Goal: Complete application form

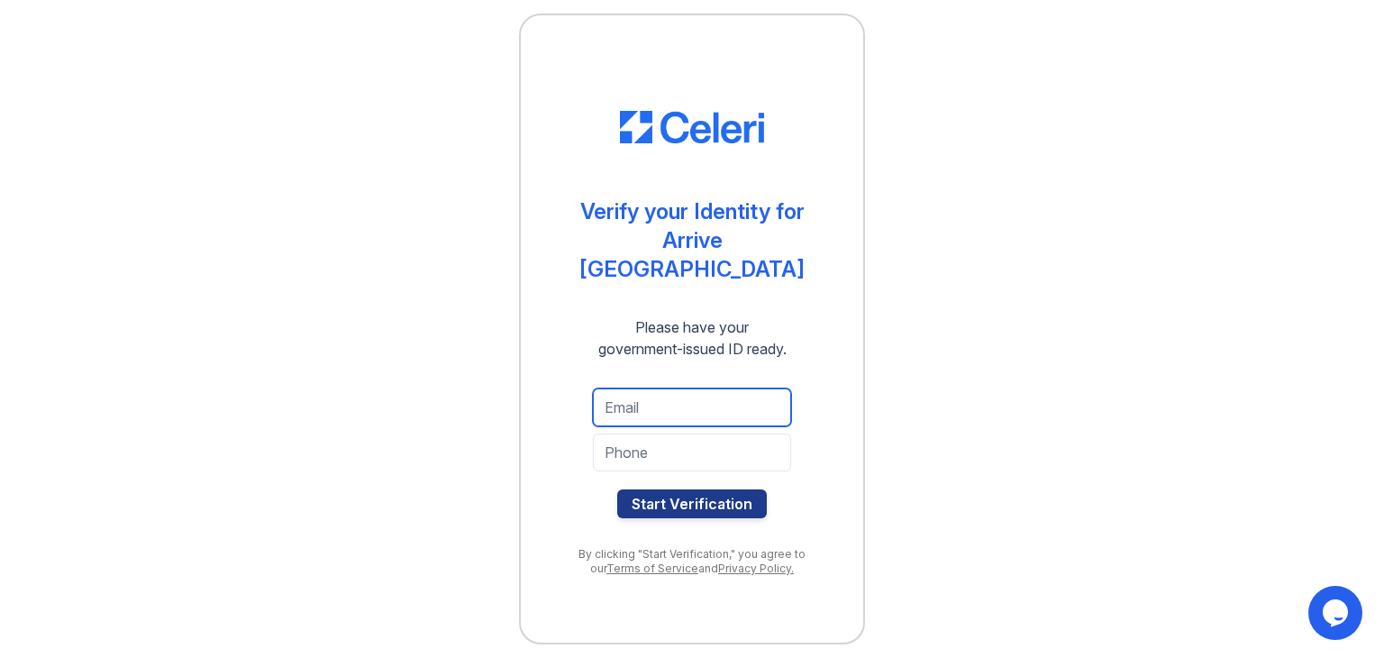
click at [639, 388] on input "email" at bounding box center [692, 407] width 198 height 38
type input "[EMAIL_ADDRESS][DOMAIN_NAME]"
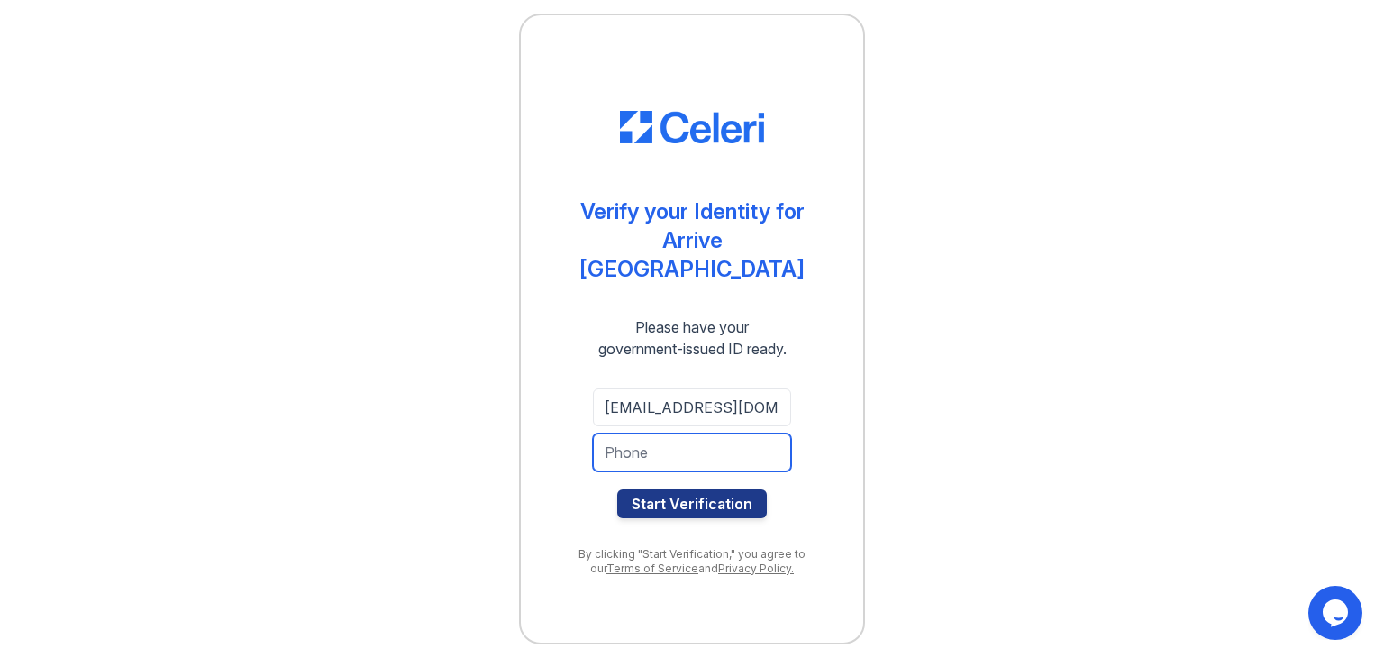
click at [693, 433] on input "tel" at bounding box center [692, 452] width 198 height 38
type input "5133131407"
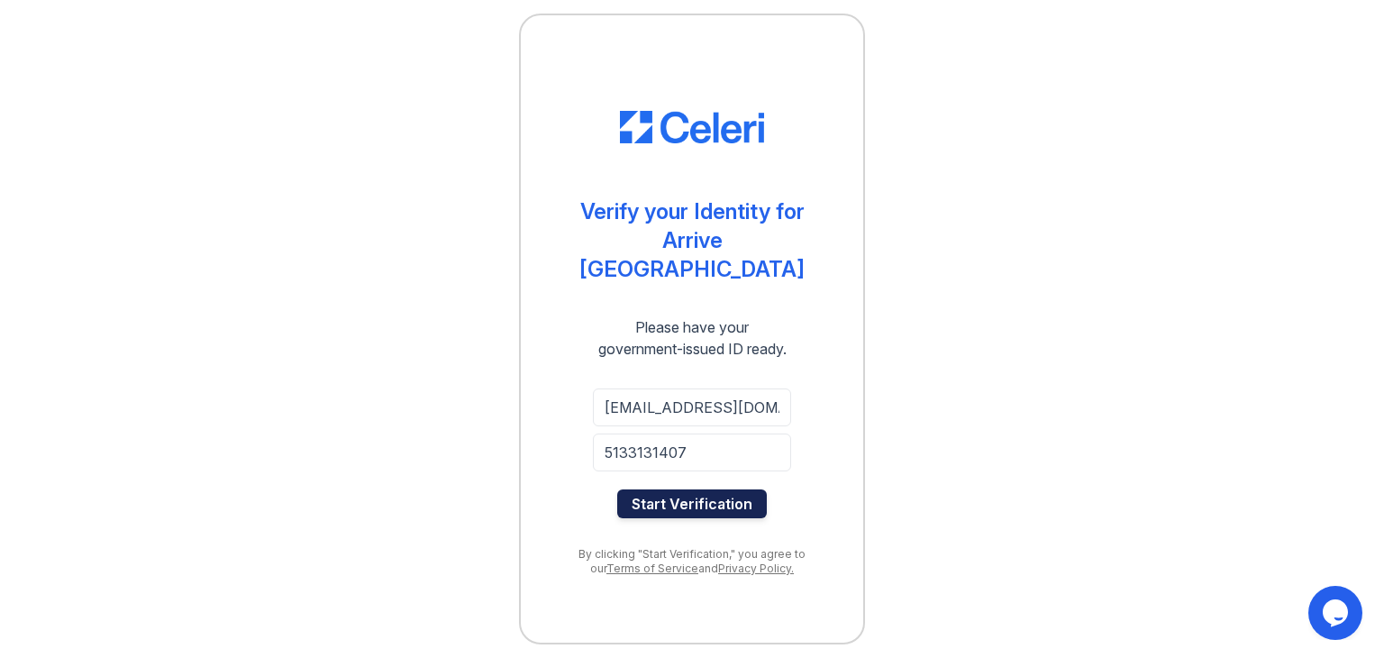
click at [695, 489] on button "Start Verification" at bounding box center [692, 503] width 150 height 29
